Goal: Task Accomplishment & Management: Manage account settings

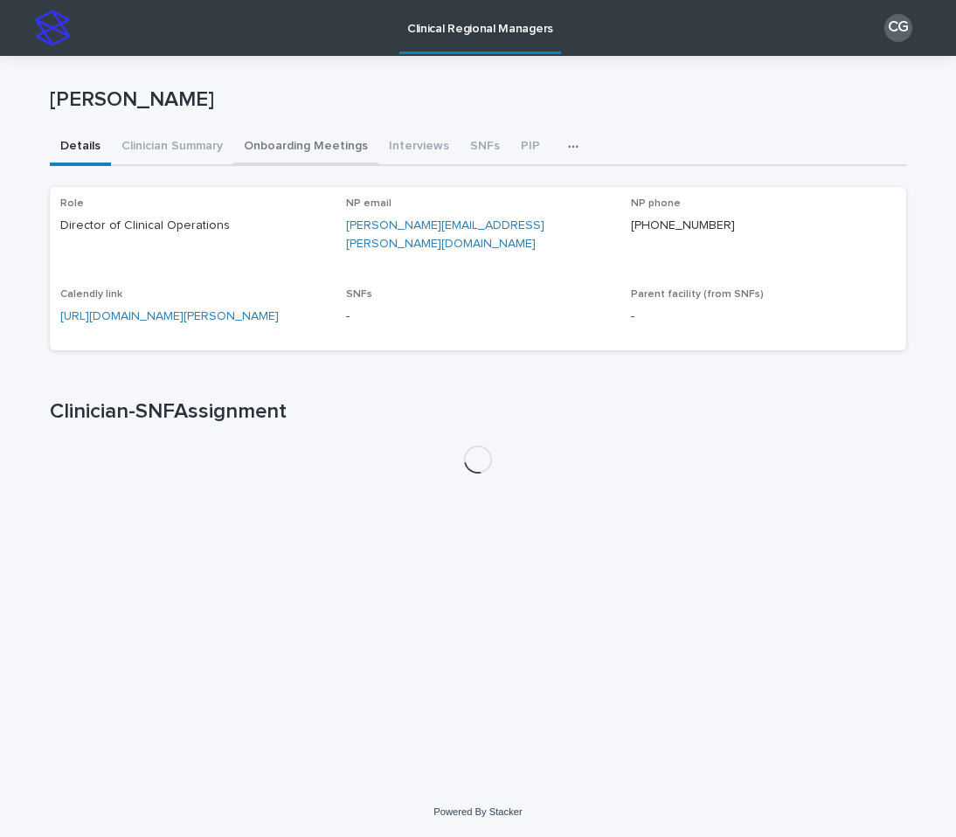
click at [307, 153] on button "Onboarding Meetings" at bounding box center [305, 147] width 145 height 37
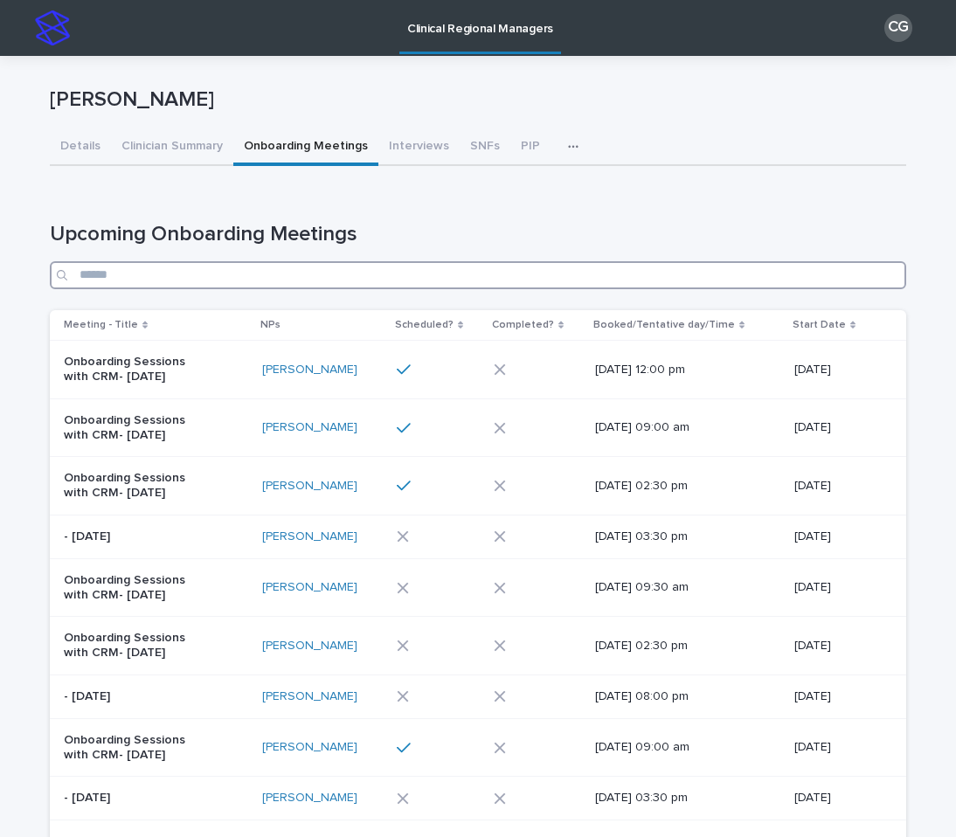
click at [332, 280] on input "Search" at bounding box center [478, 275] width 856 height 28
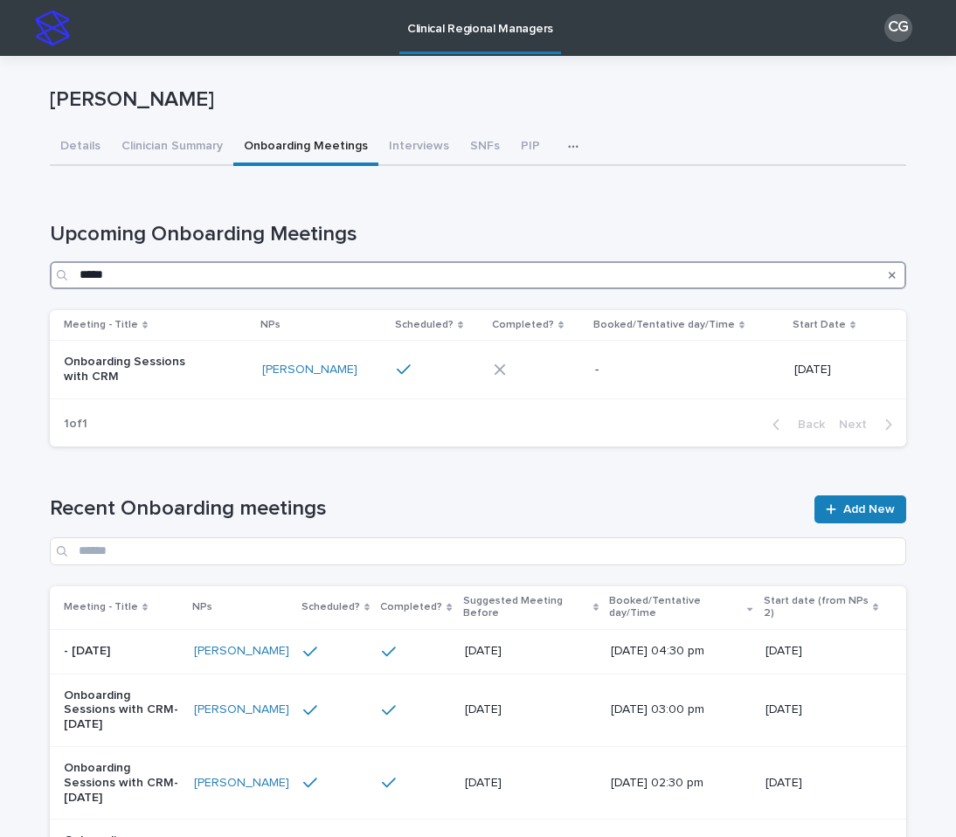
type input "*****"
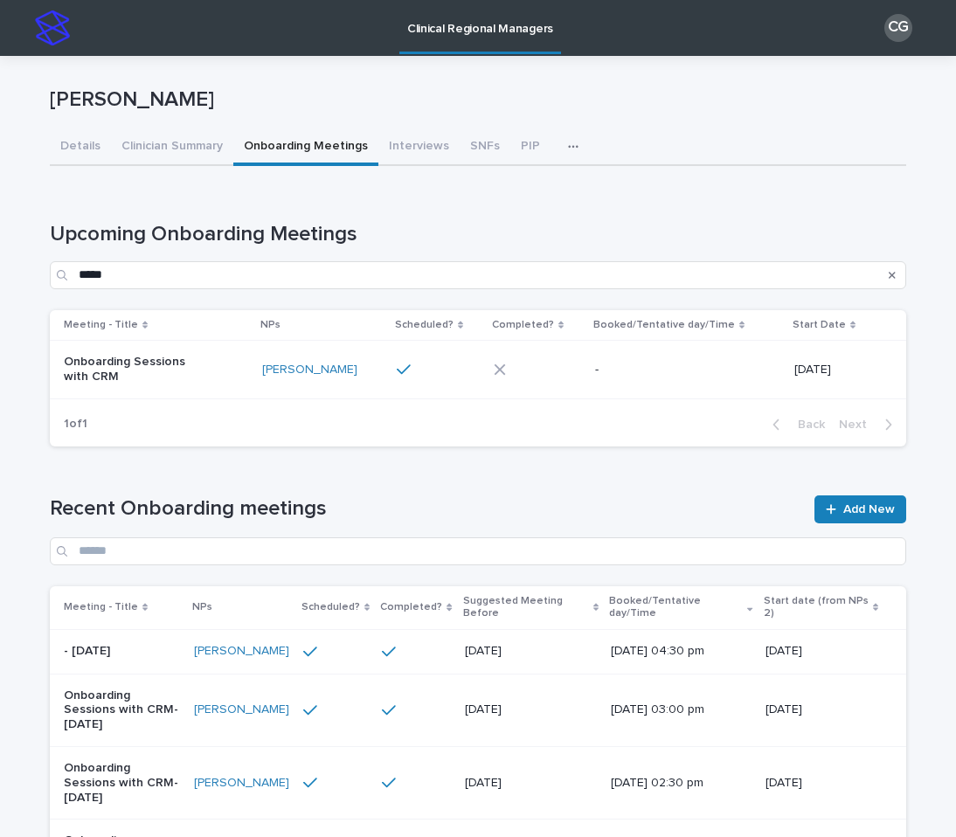
click at [192, 382] on p "Onboarding Sessions with CRM" at bounding box center [137, 370] width 146 height 30
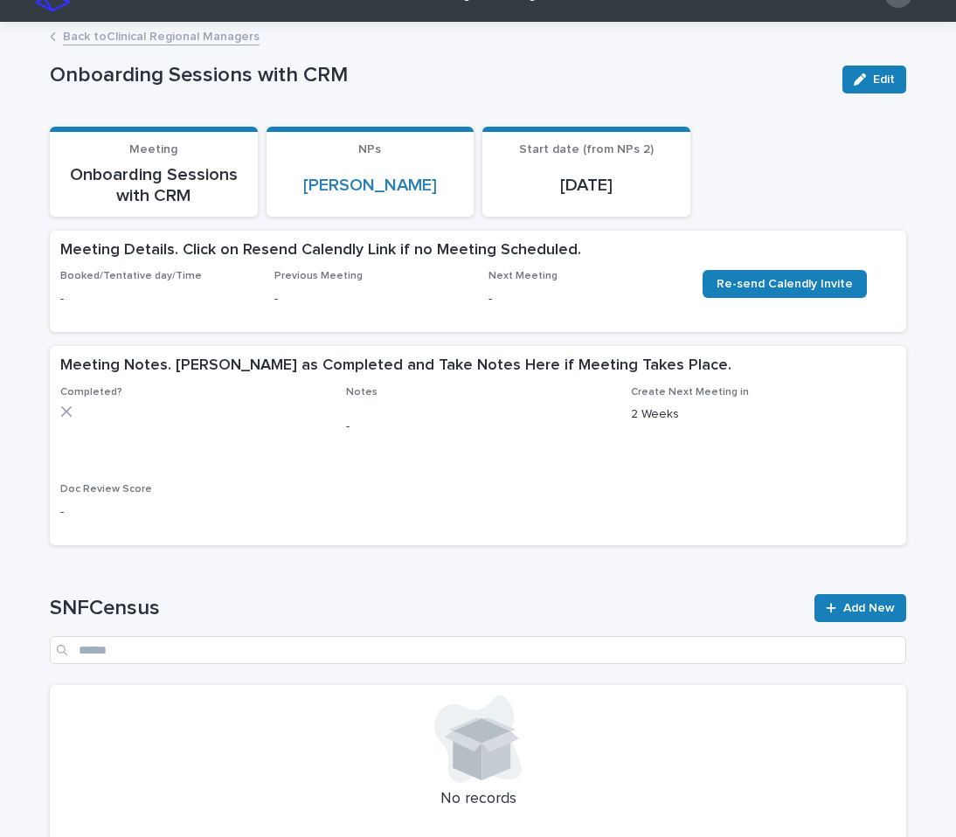
scroll to position [33, 0]
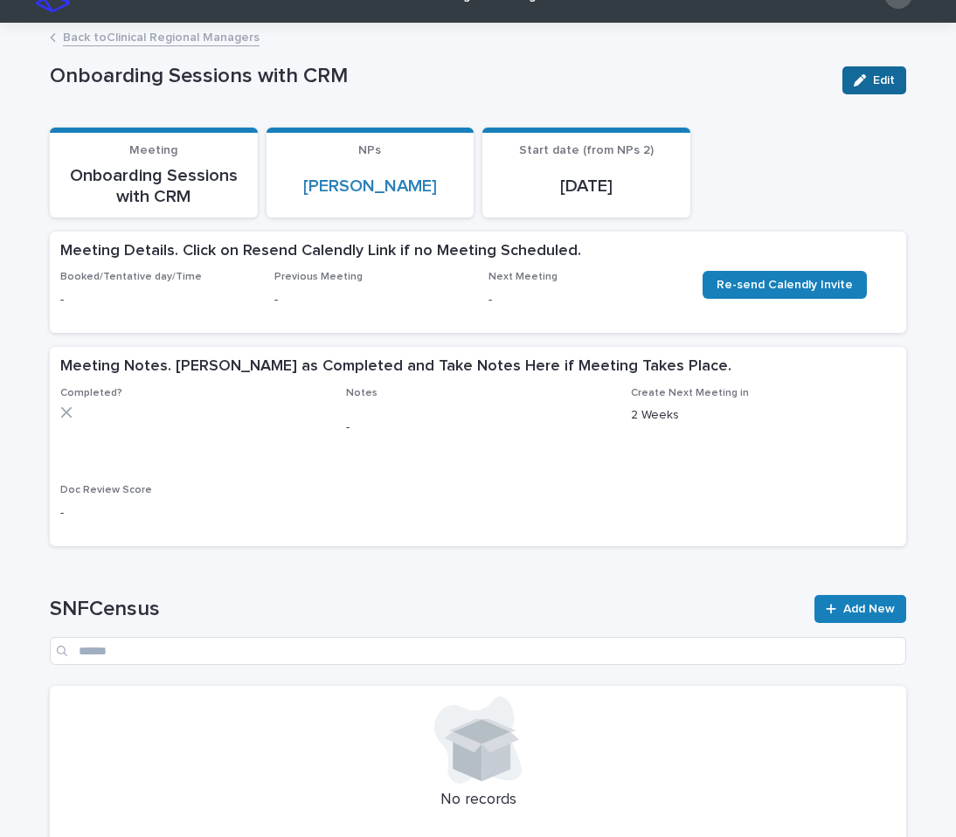
click at [860, 88] on button "Edit" at bounding box center [874, 80] width 64 height 28
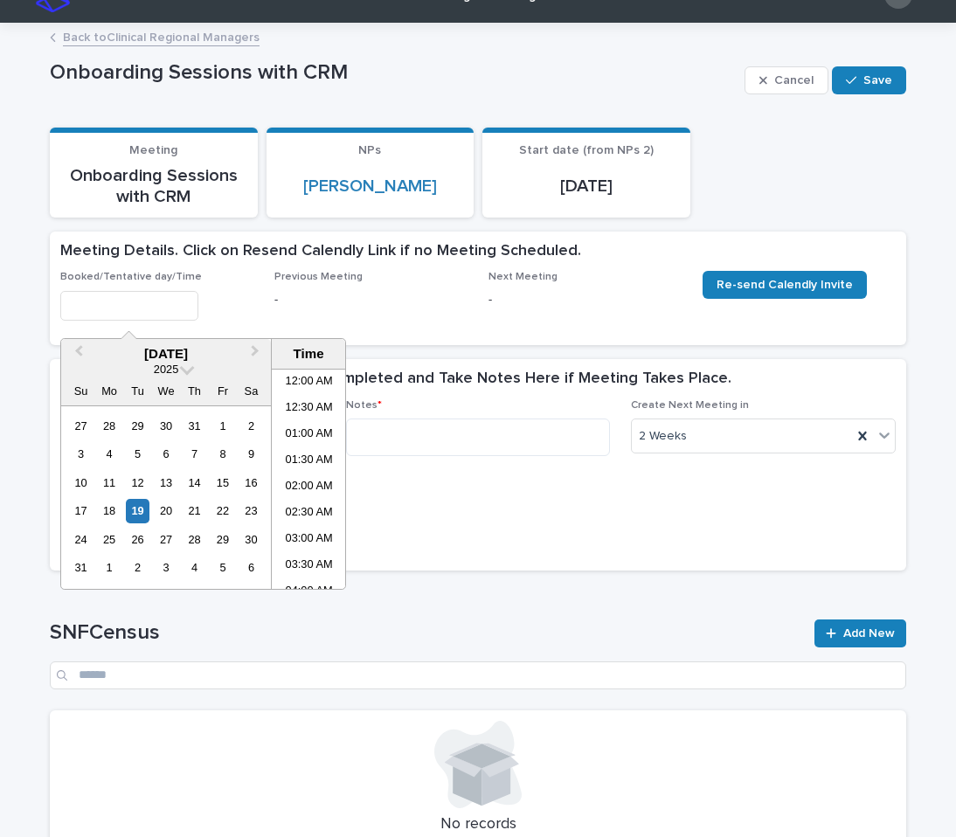
click at [104, 301] on input "text" at bounding box center [129, 306] width 138 height 31
click at [131, 512] on div "19" at bounding box center [138, 511] width 24 height 24
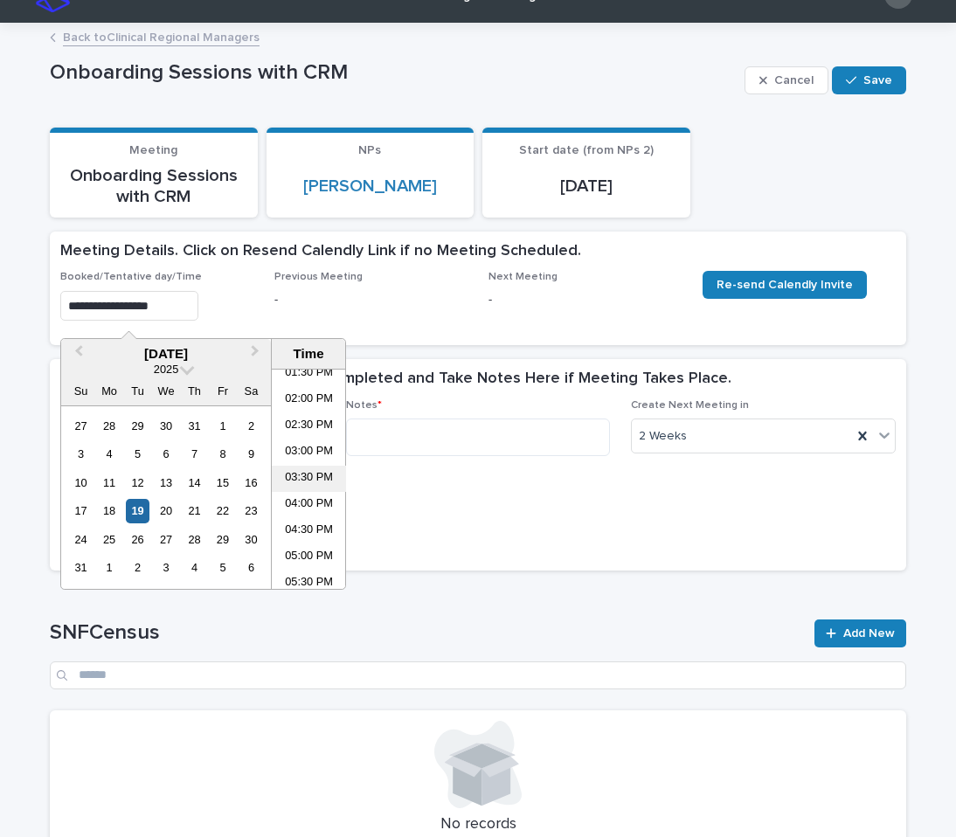
click at [307, 474] on li "03:30 PM" at bounding box center [309, 479] width 74 height 26
type input "**********"
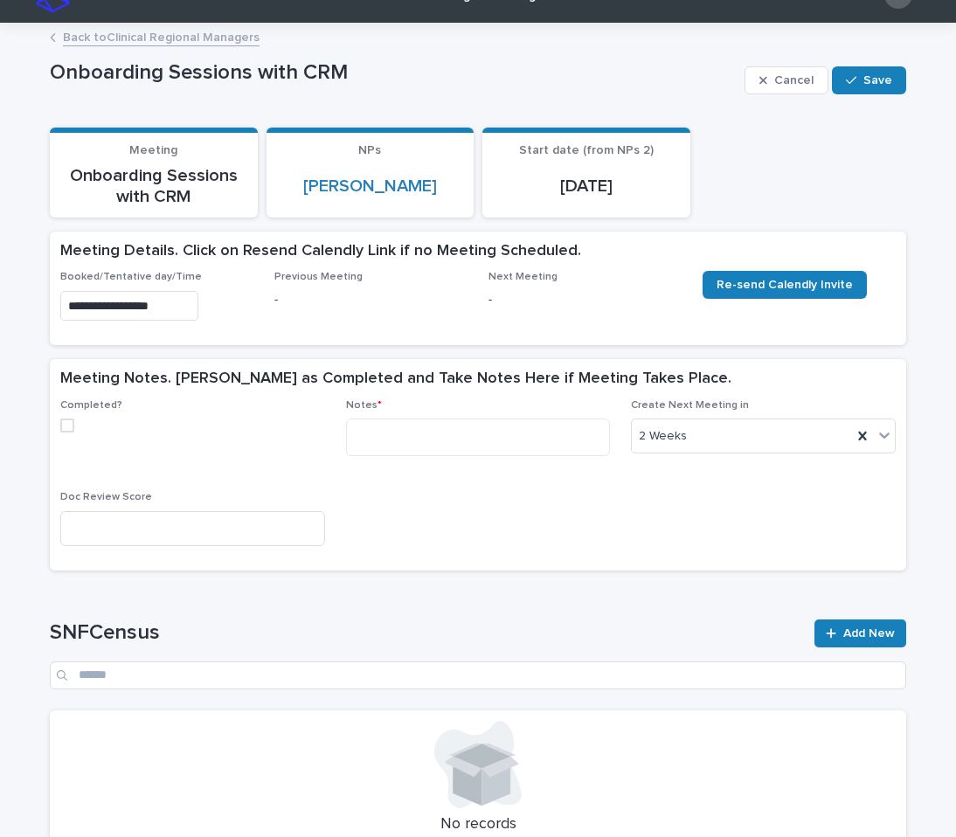
click at [73, 429] on span at bounding box center [67, 425] width 14 height 14
click at [355, 431] on textarea at bounding box center [478, 437] width 265 height 38
paste textarea "**********"
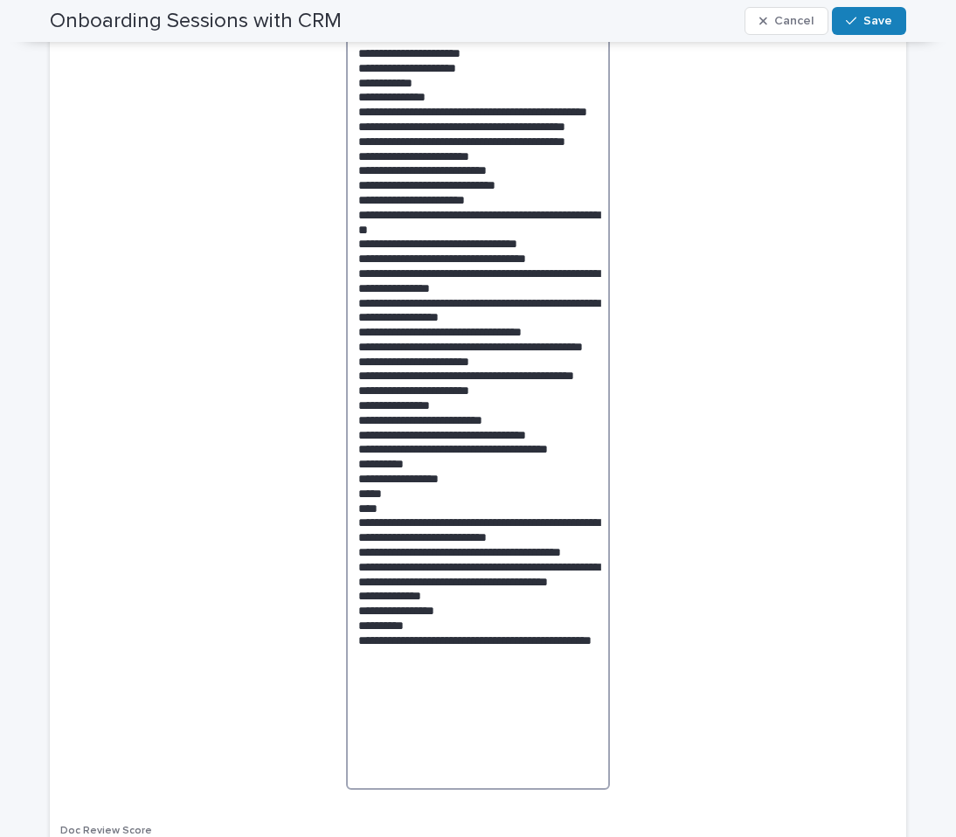
scroll to position [448, 0]
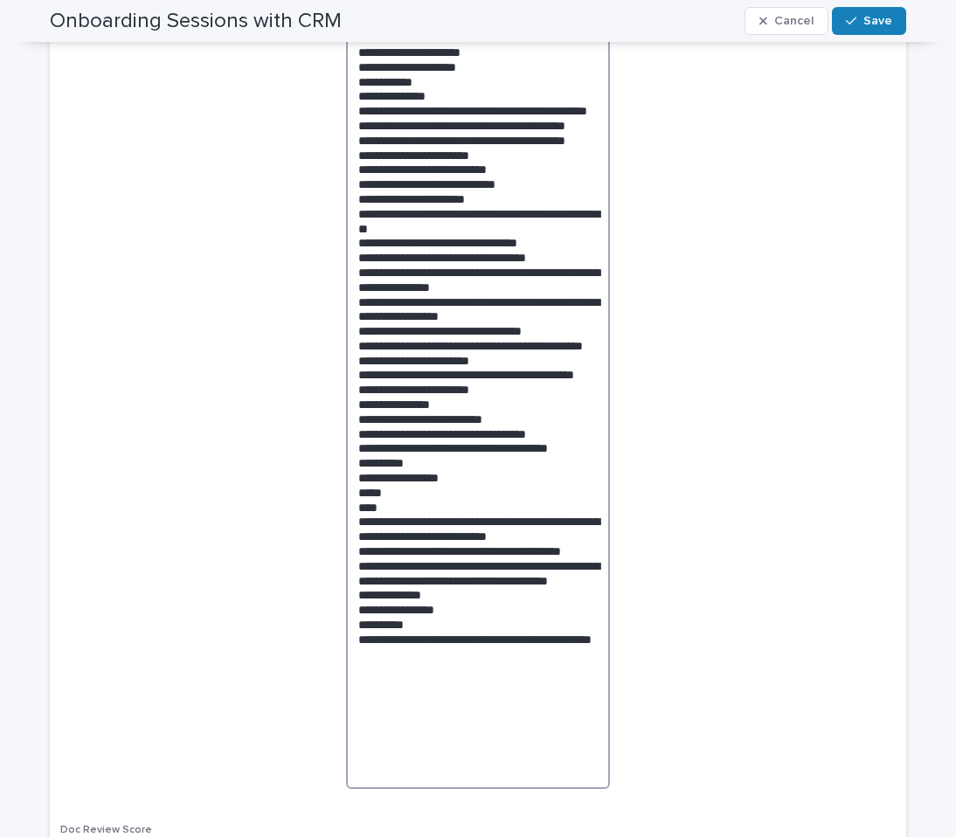
drag, startPoint x: 398, startPoint y: 599, endPoint x: 358, endPoint y: 539, distance: 72.4
click at [358, 539] on textarea at bounding box center [478, 395] width 265 height 785
click at [401, 608] on textarea at bounding box center [478, 395] width 265 height 785
drag, startPoint x: 411, startPoint y: 609, endPoint x: 346, endPoint y: 525, distance: 105.9
click at [346, 525] on textarea at bounding box center [478, 395] width 265 height 785
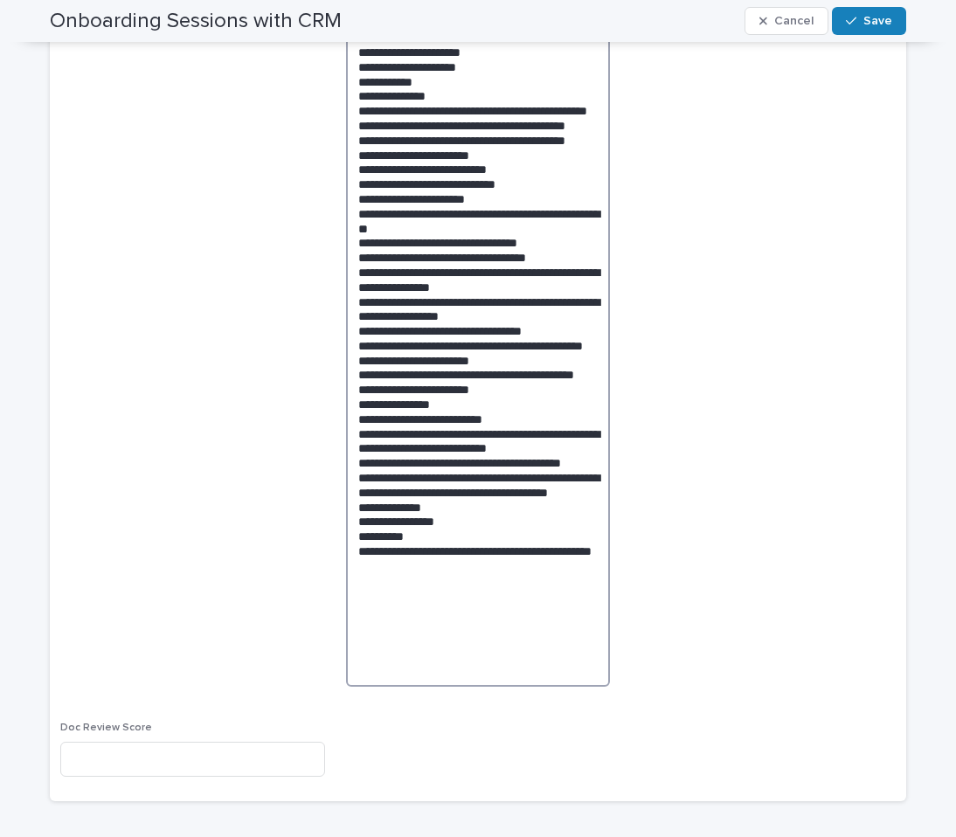
drag, startPoint x: 418, startPoint y: 639, endPoint x: 357, endPoint y: 614, distance: 65.4
click at [357, 614] on textarea at bounding box center [478, 344] width 265 height 683
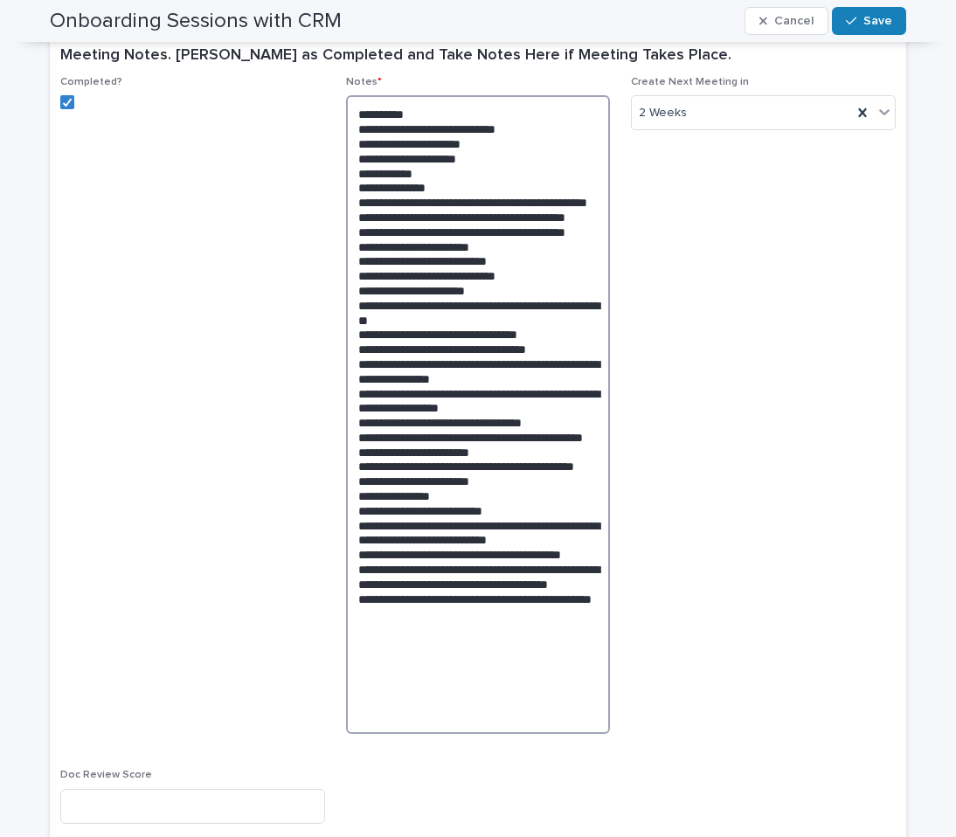
scroll to position [355, 0]
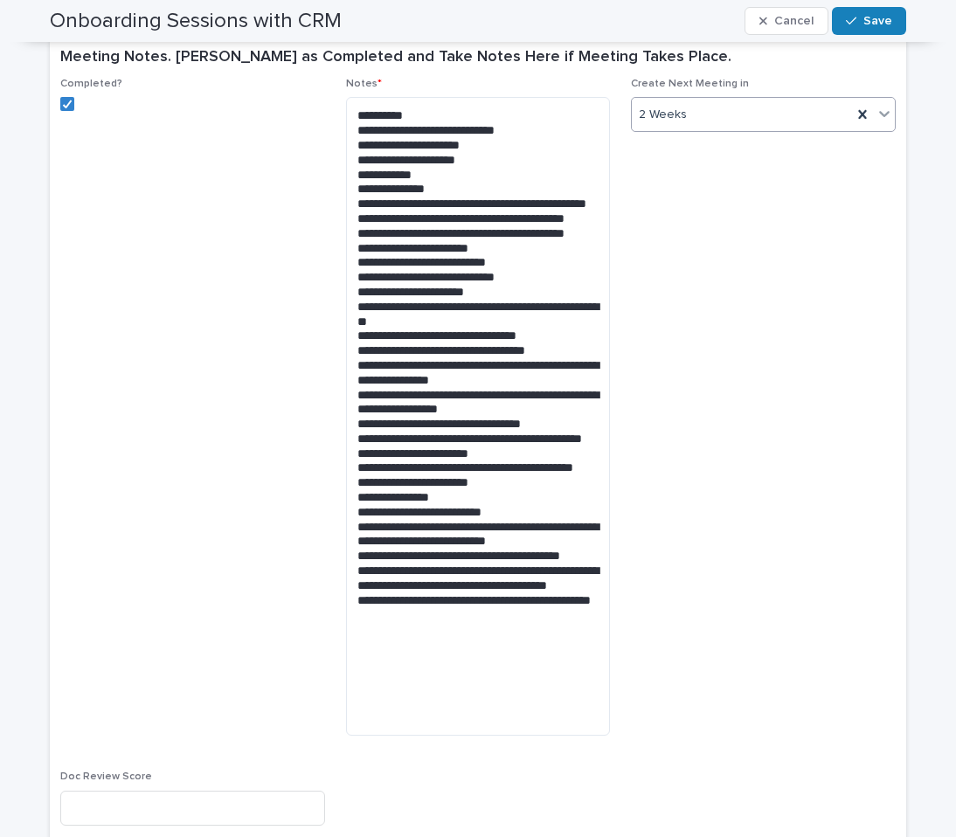
click at [750, 107] on div "2 Weeks" at bounding box center [742, 114] width 220 height 29
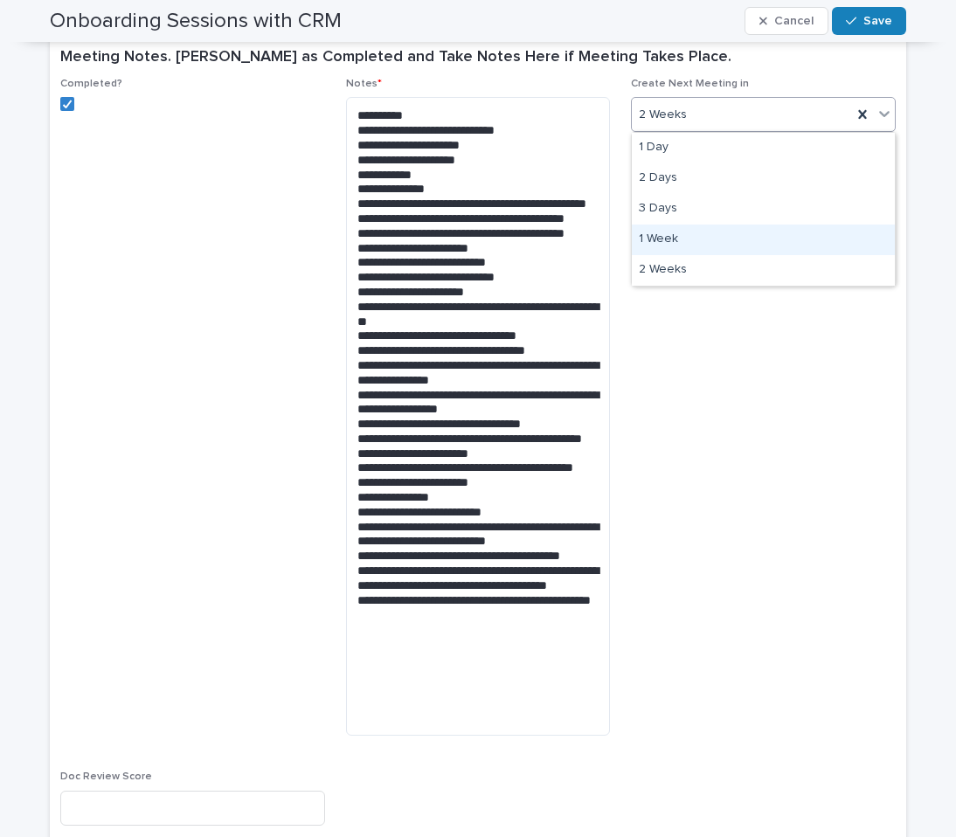
click at [702, 250] on div "1 Week" at bounding box center [763, 240] width 263 height 31
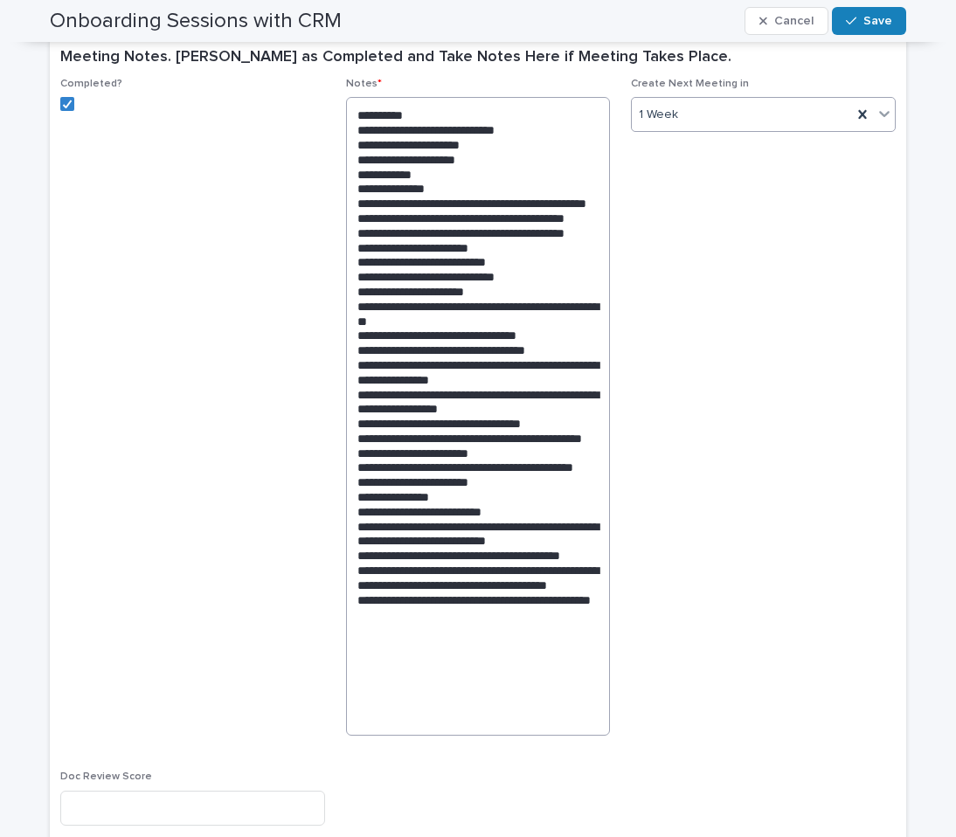
scroll to position [336, 0]
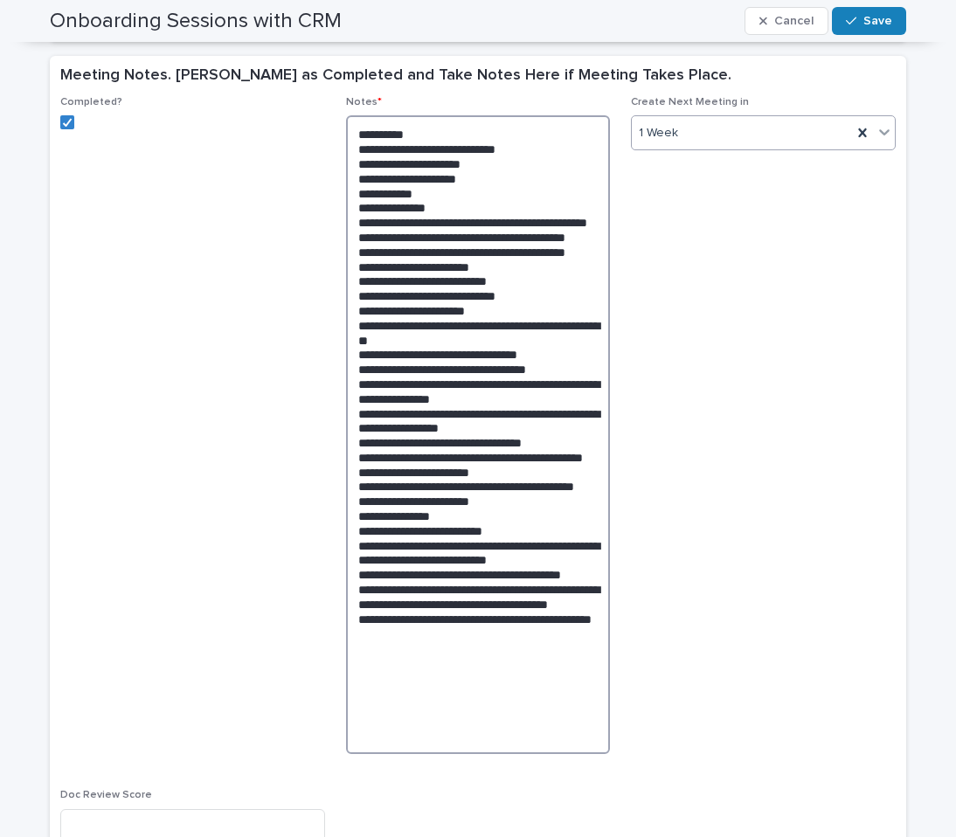
click at [400, 381] on textarea at bounding box center [478, 434] width 265 height 639
drag, startPoint x: 525, startPoint y: 488, endPoint x: 347, endPoint y: 459, distance: 180.5
click at [348, 459] on textarea at bounding box center [478, 434] width 265 height 639
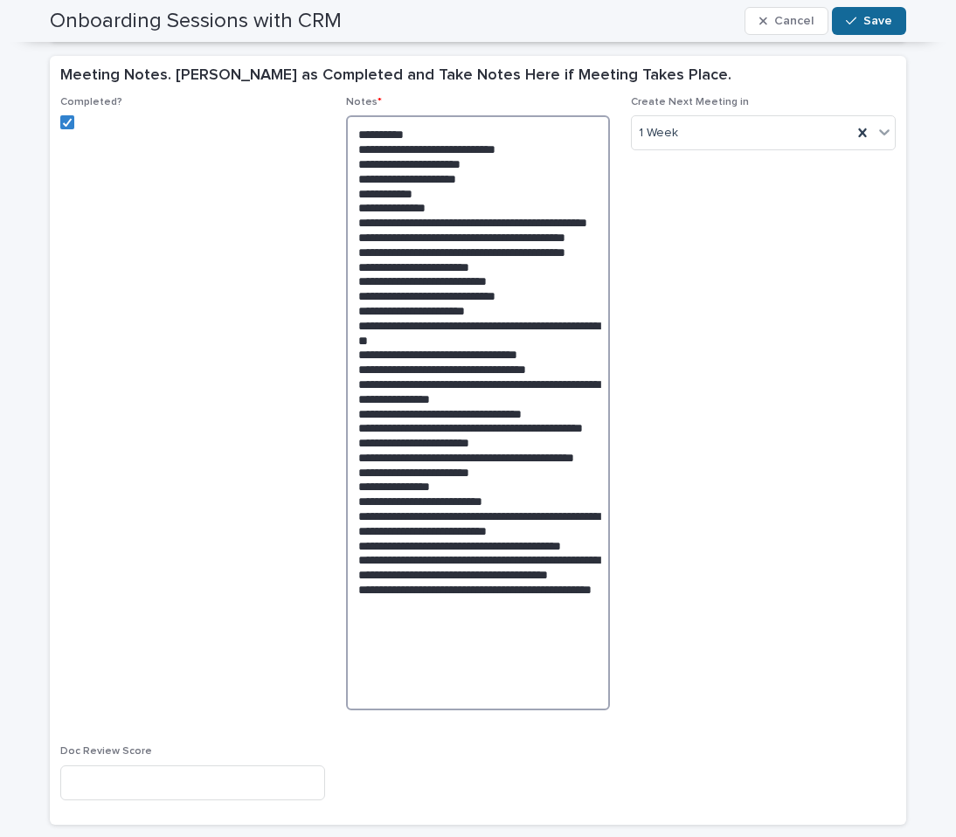
type textarea "**********"
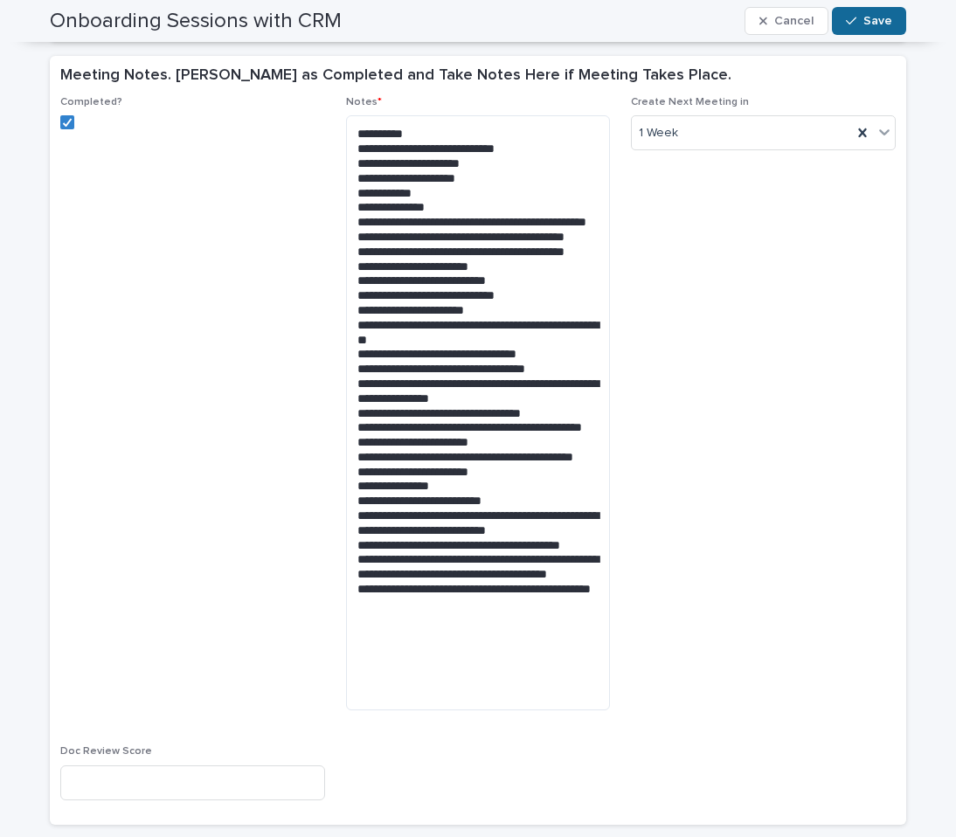
click at [880, 34] on button "Save" at bounding box center [869, 21] width 74 height 28
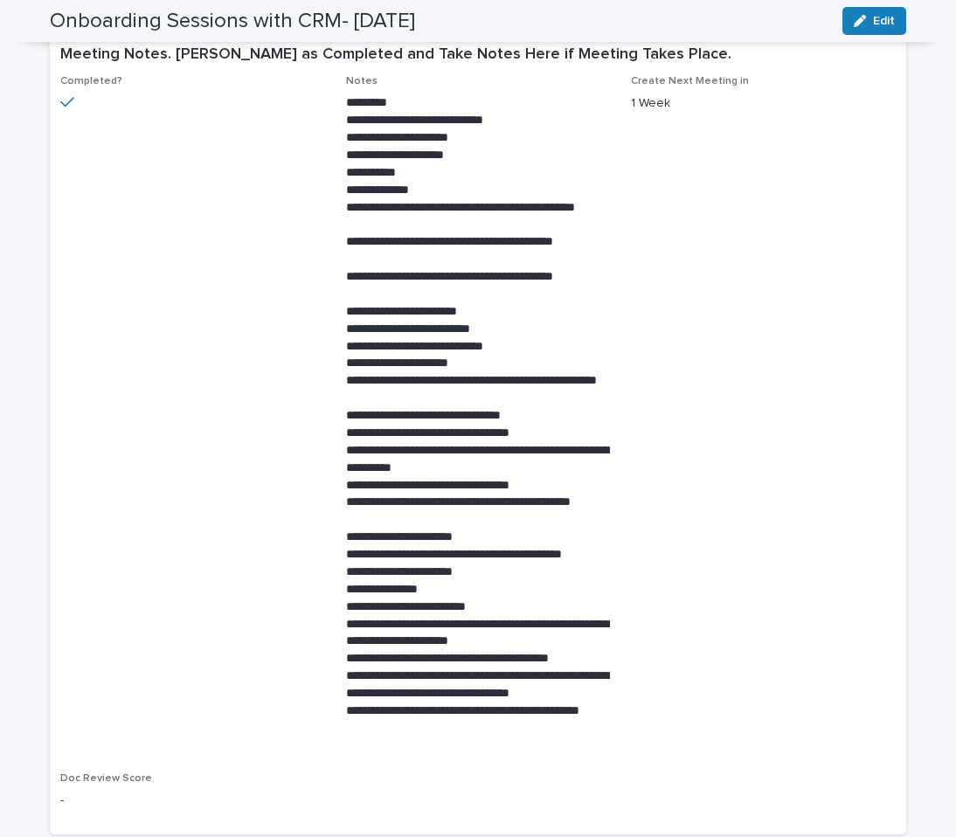
scroll to position [0, 0]
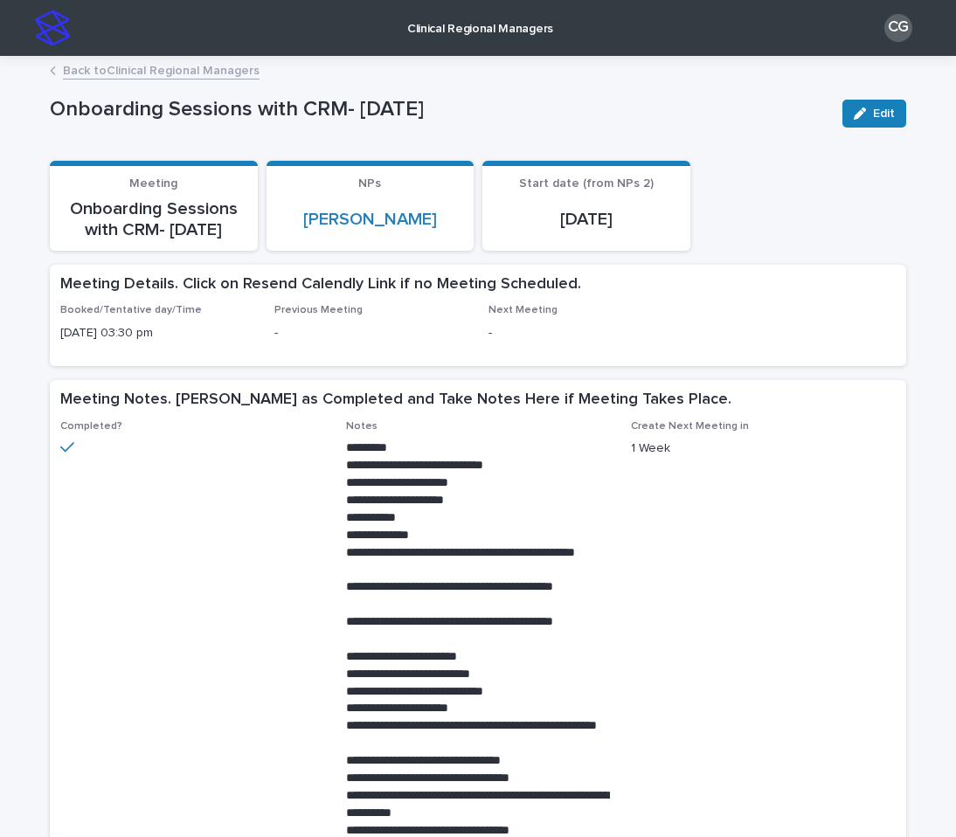
click at [162, 79] on div "Back to Clinical Regional Managers" at bounding box center [478, 71] width 874 height 24
click at [160, 67] on link "Back to Clinical Regional Managers" at bounding box center [161, 69] width 197 height 20
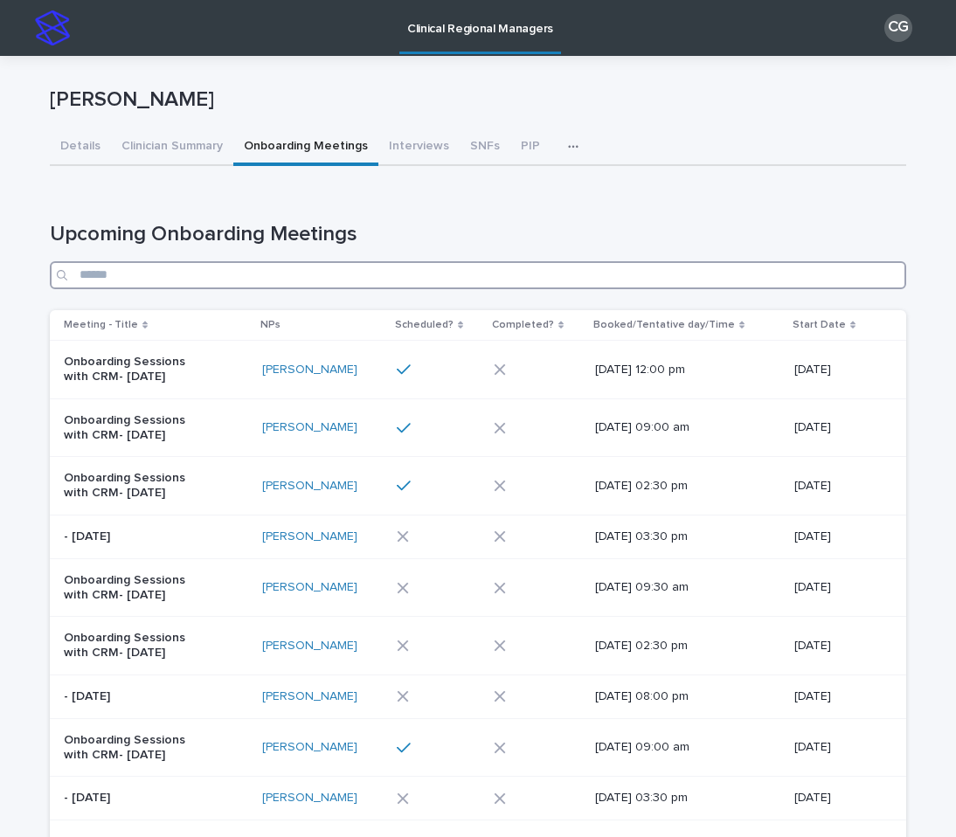
click at [367, 273] on input "Search" at bounding box center [478, 275] width 856 height 28
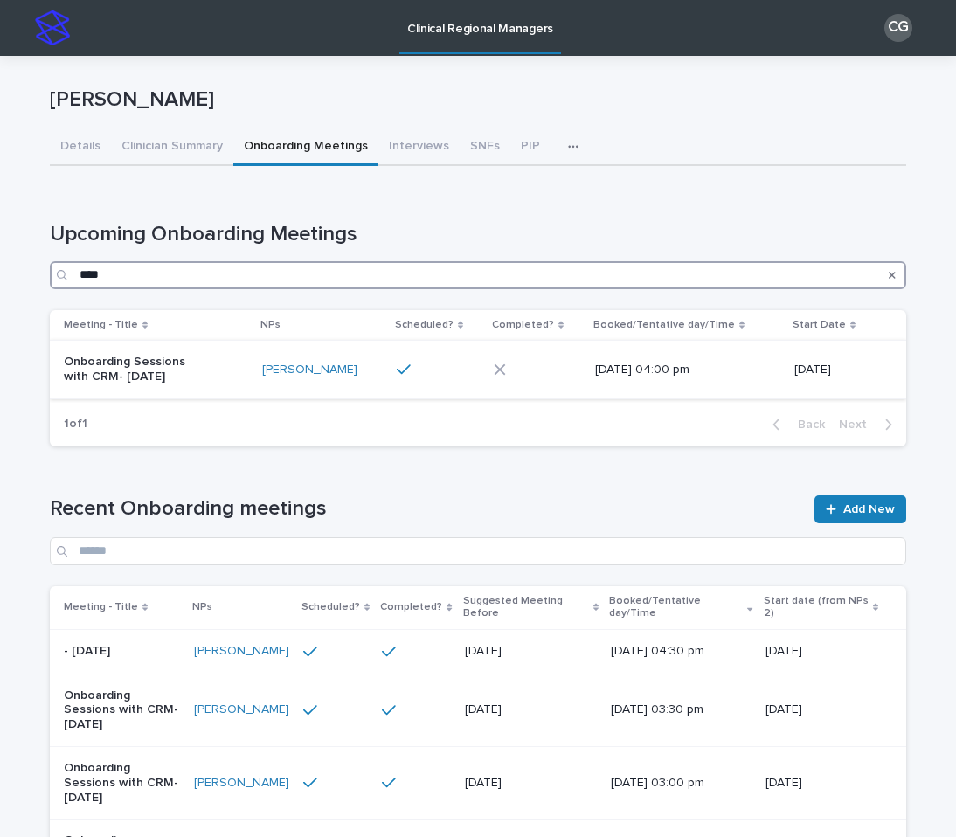
type input "****"
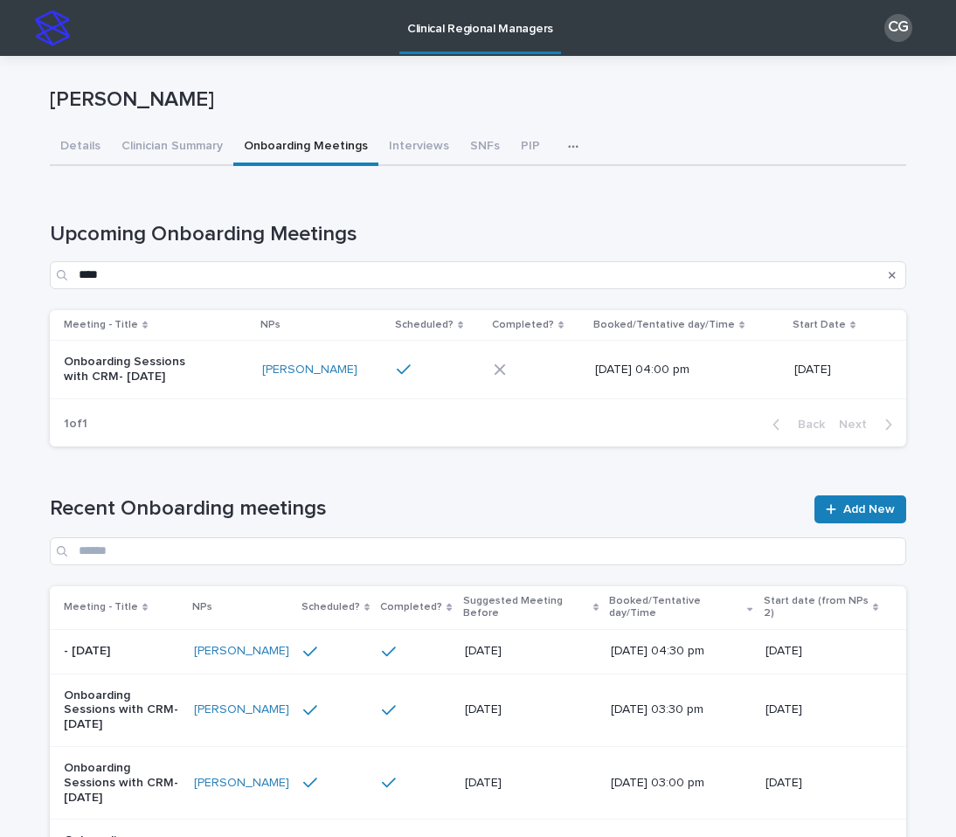
click at [237, 382] on div "Onboarding Sessions with CRM- [DATE]" at bounding box center [156, 370] width 184 height 44
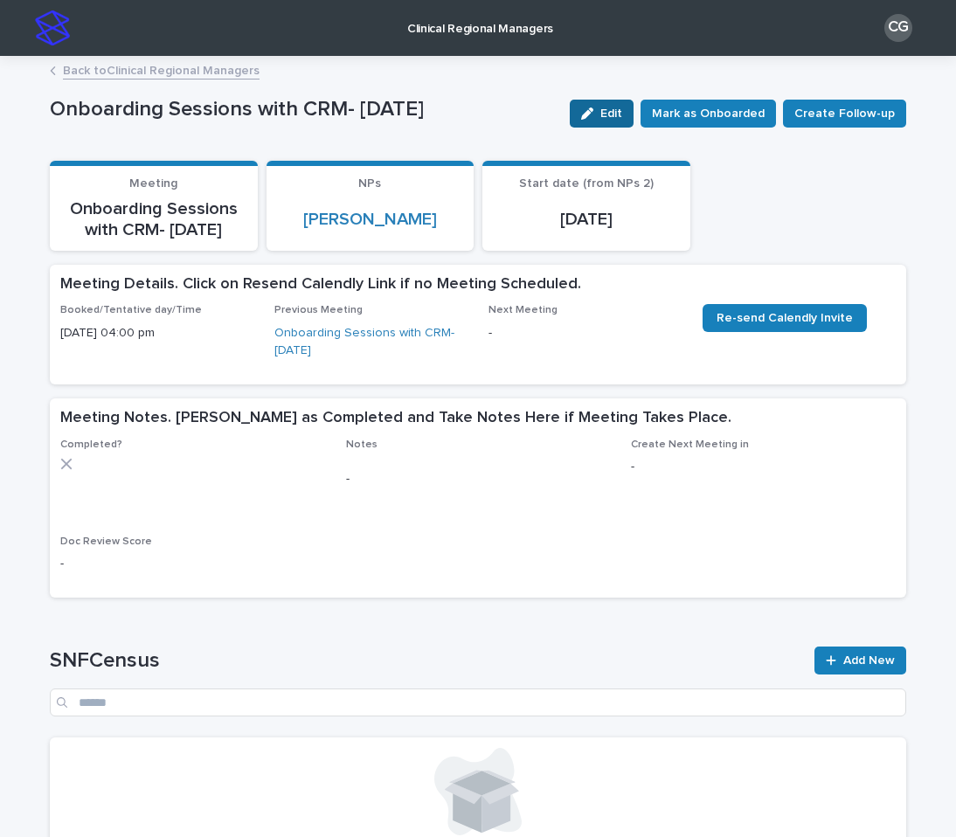
click at [600, 114] on div "button" at bounding box center [590, 113] width 19 height 12
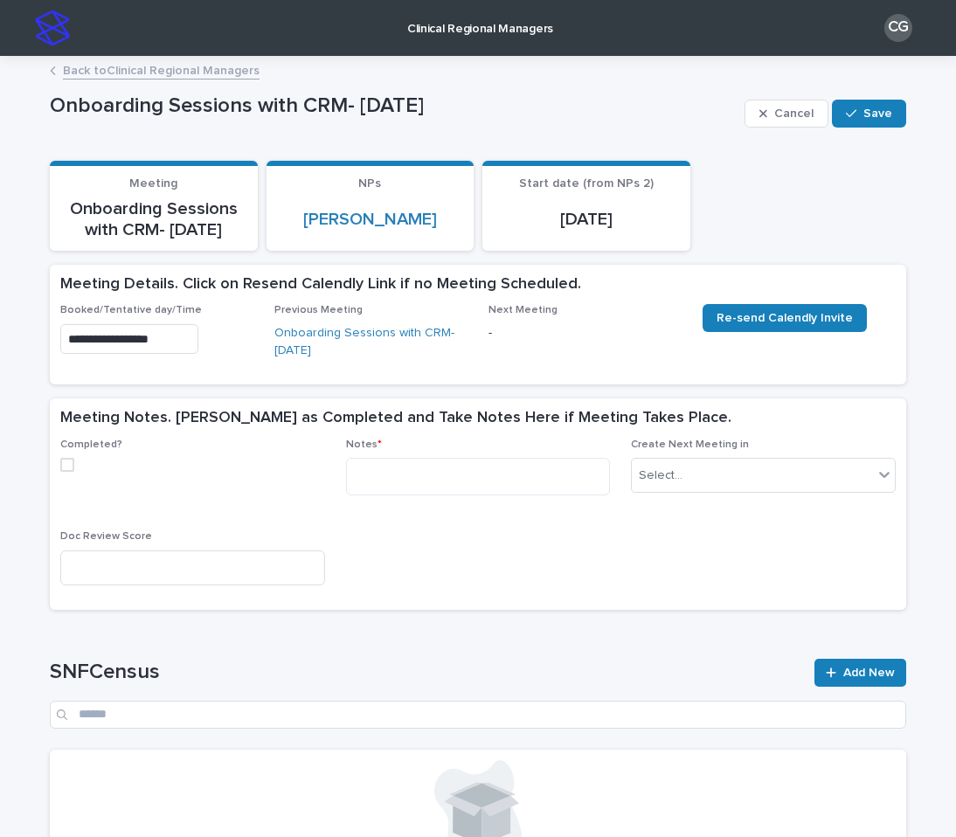
click at [69, 451] on div "Completed?" at bounding box center [192, 462] width 265 height 47
click at [69, 458] on span at bounding box center [67, 465] width 14 height 14
click at [370, 481] on textarea at bounding box center [478, 477] width 265 height 38
paste textarea "**********"
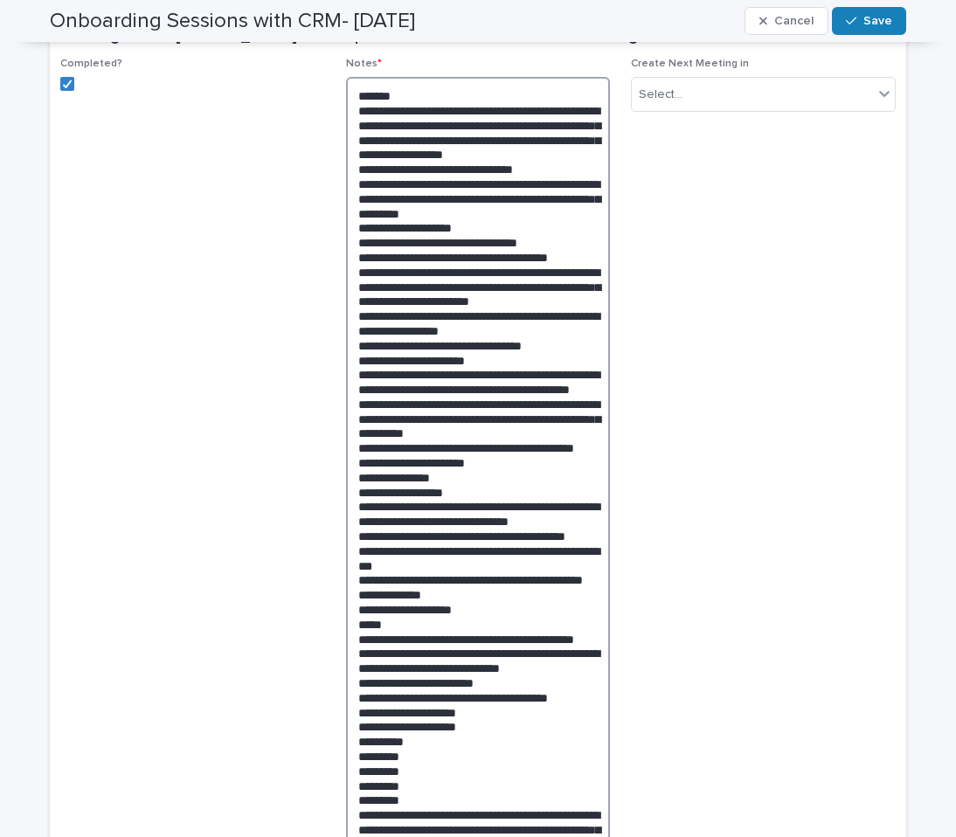
scroll to position [373, 0]
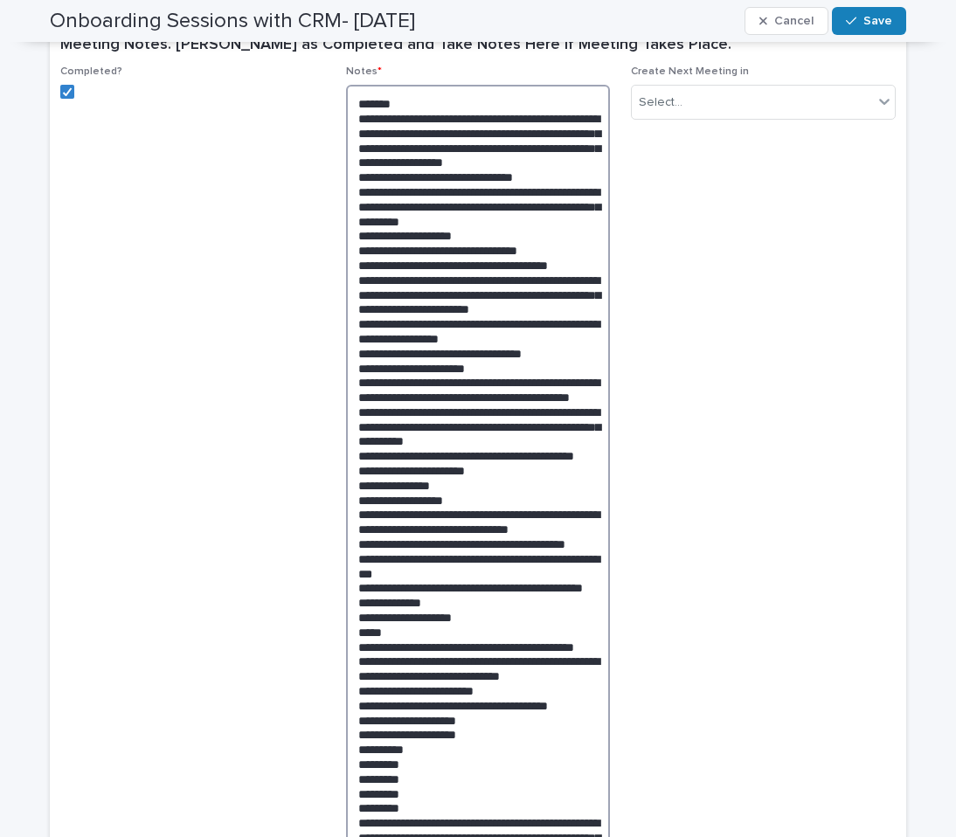
drag, startPoint x: 527, startPoint y: 381, endPoint x: 335, endPoint y: 356, distance: 192.9
click at [335, 356] on div "Completed? Notes * Create Next Meeting in Select... Doc Review Score" at bounding box center [477, 586] width 835 height 1041
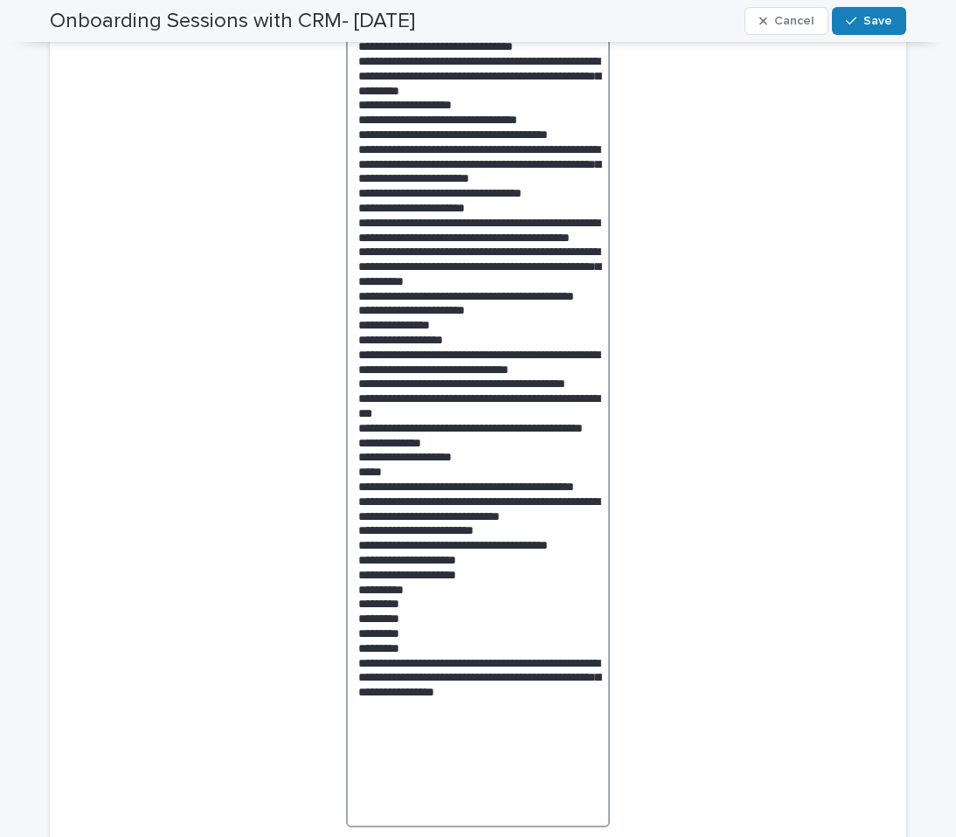
scroll to position [505, 0]
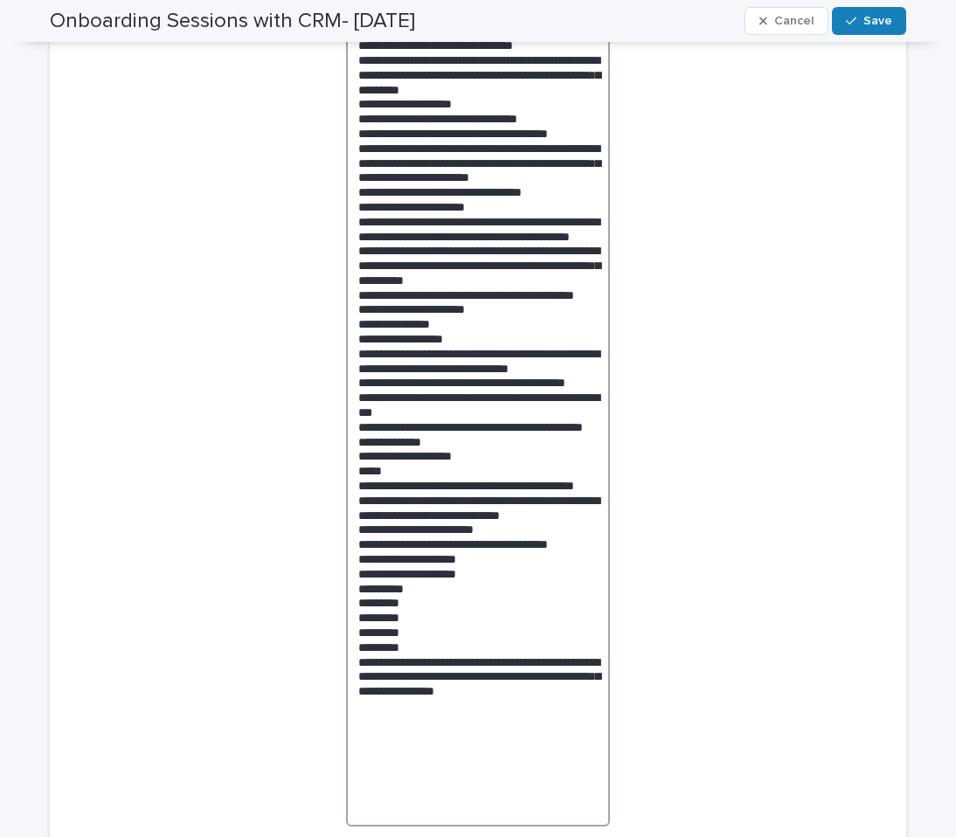
drag, startPoint x: 394, startPoint y: 354, endPoint x: 457, endPoint y: 337, distance: 65.0
click at [457, 337] on textarea at bounding box center [478, 390] width 265 height 874
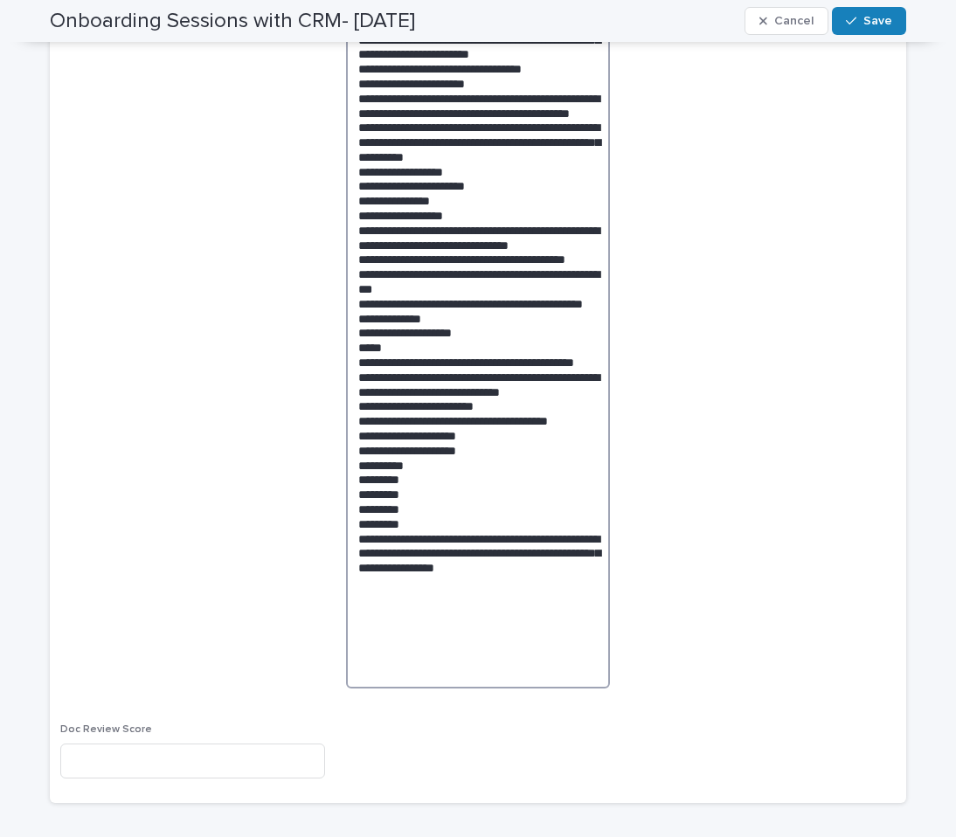
scroll to position [629, 0]
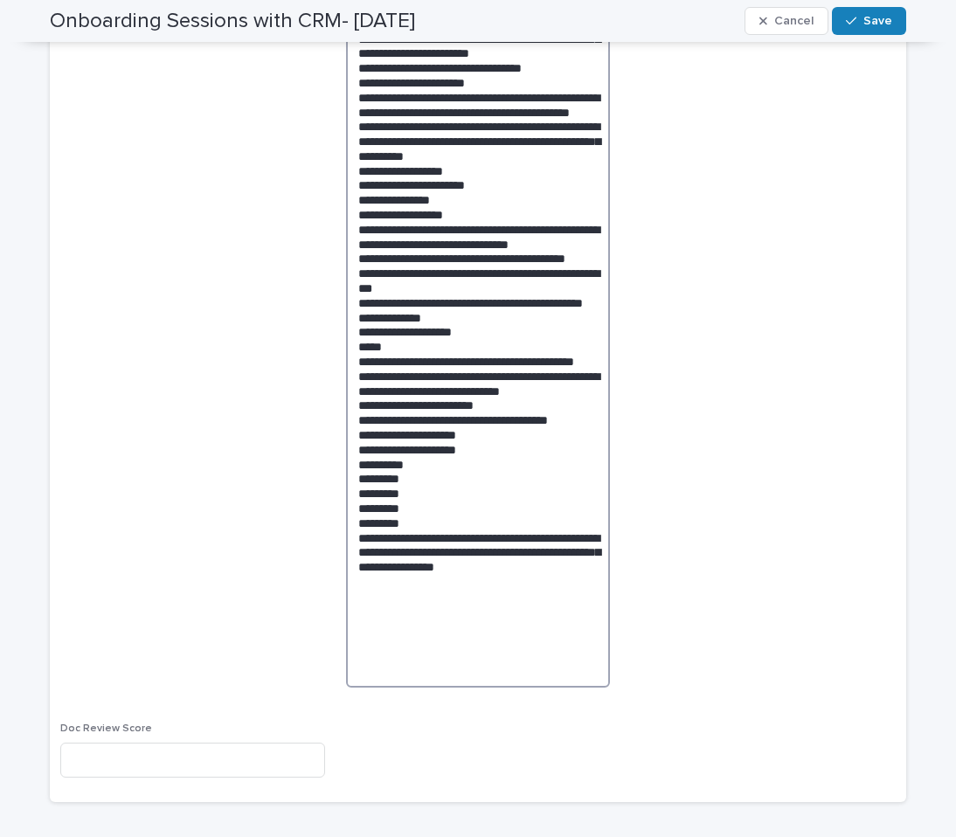
drag, startPoint x: 411, startPoint y: 421, endPoint x: 334, endPoint y: 424, distance: 77.8
click at [334, 424] on div "Completed? Notes * Create Next Meeting in Select... Doc Review Score" at bounding box center [477, 301] width 835 height 982
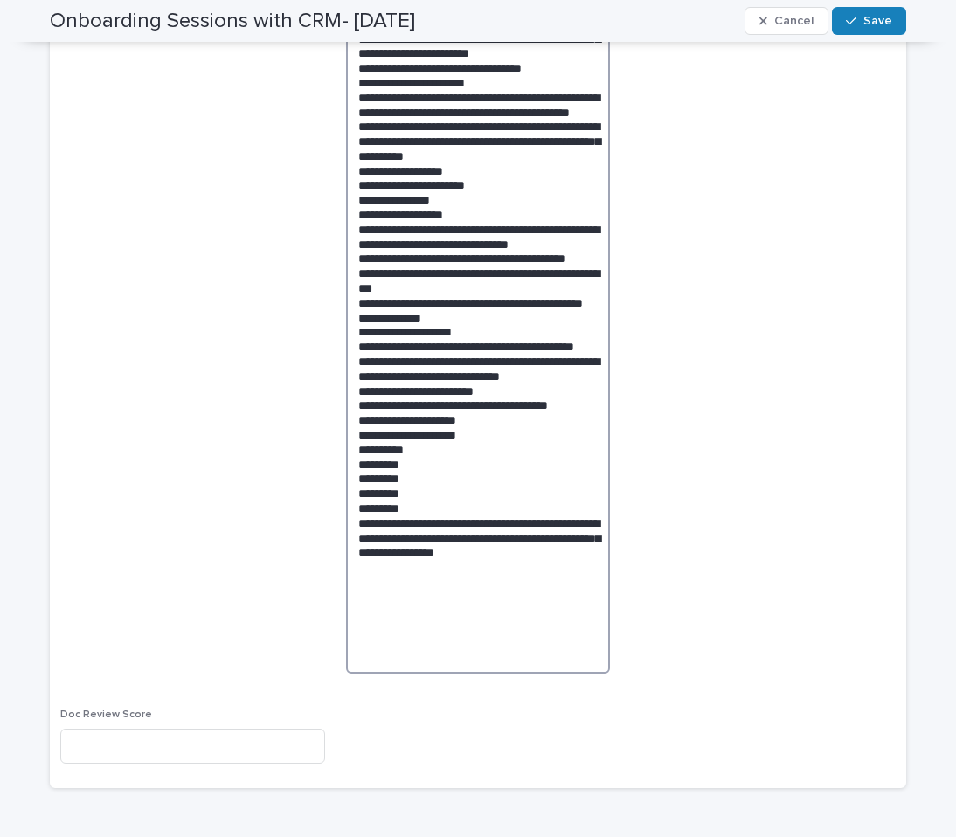
type textarea "**********"
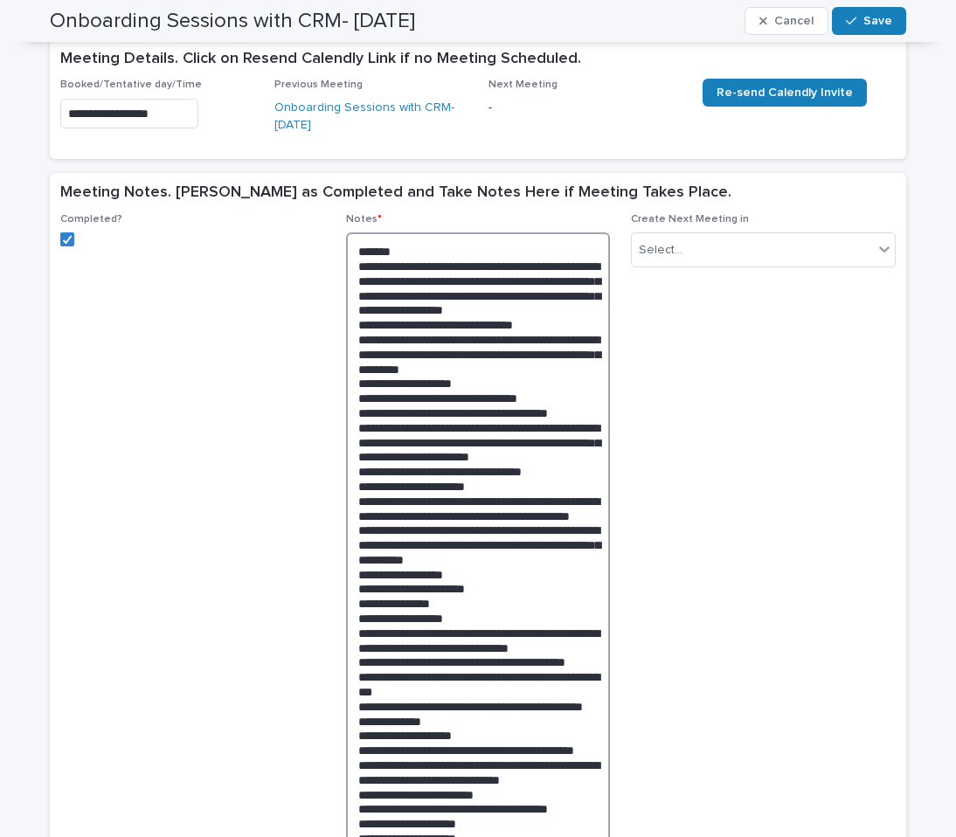
scroll to position [214, 0]
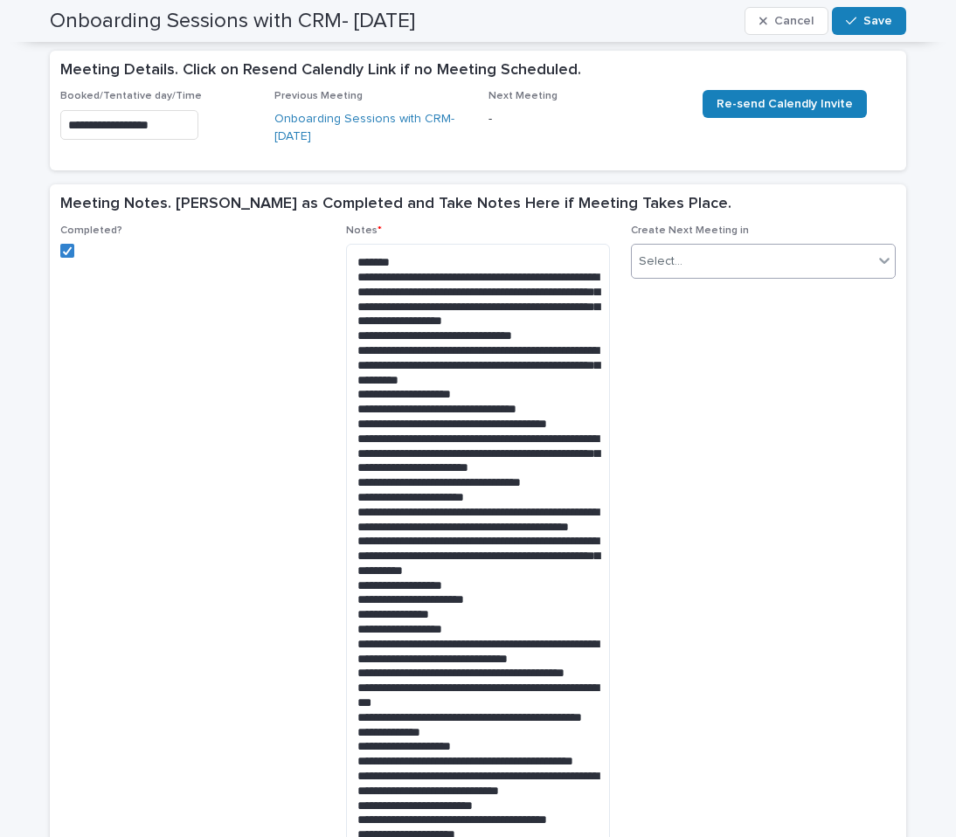
click at [685, 266] on div "Select..." at bounding box center [752, 261] width 241 height 29
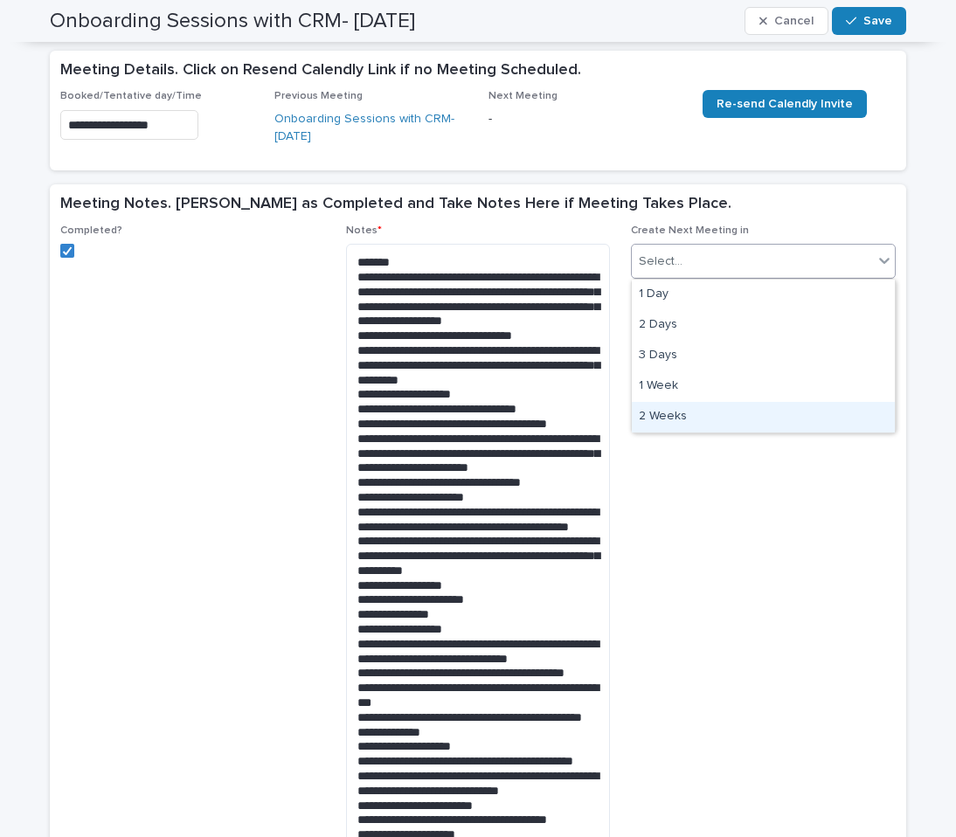
click at [673, 419] on div "2 Weeks" at bounding box center [763, 417] width 263 height 31
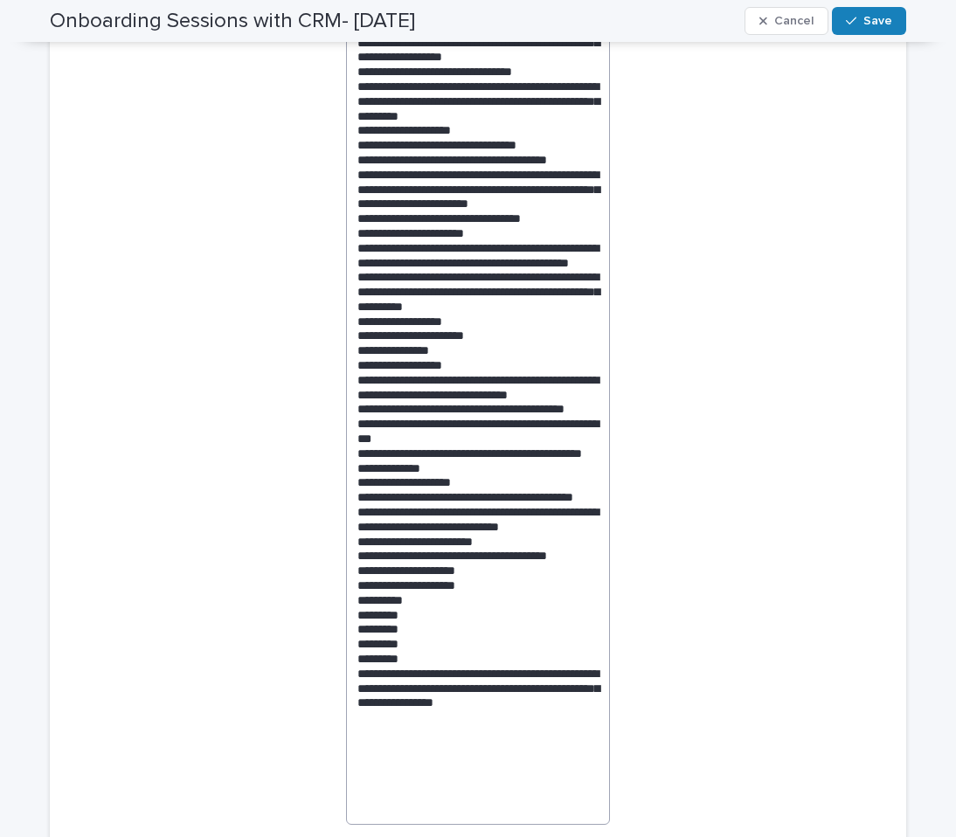
scroll to position [501, 0]
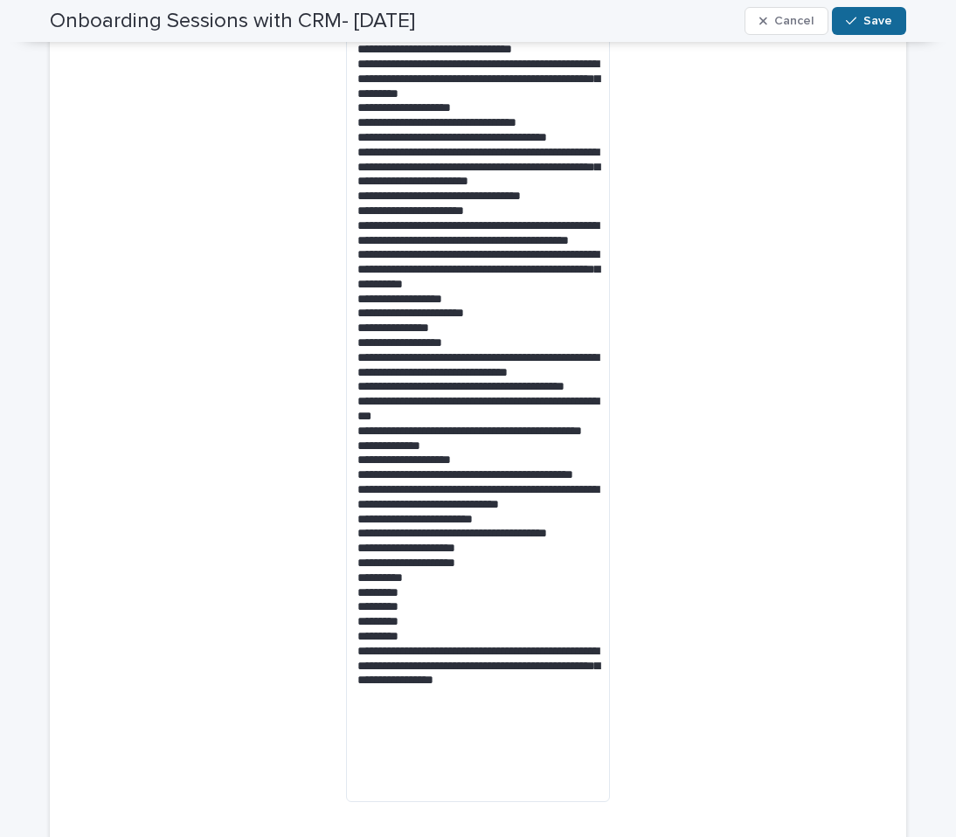
click at [880, 15] on span "Save" at bounding box center [877, 21] width 29 height 12
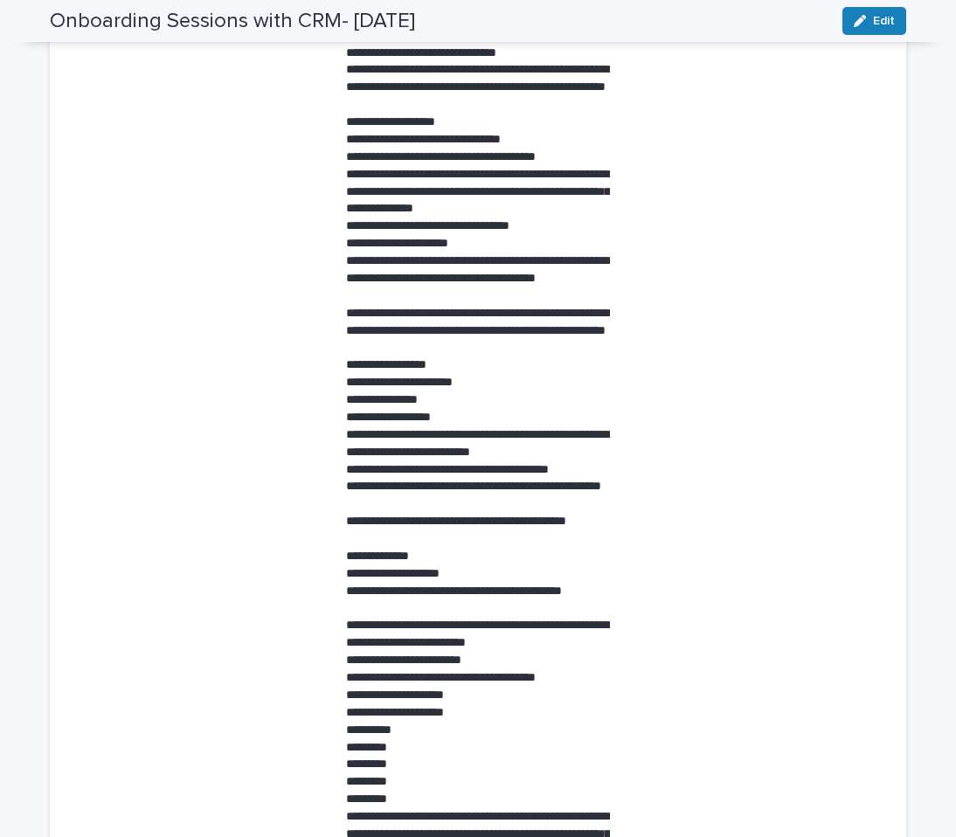
scroll to position [522, 0]
